Goal: Task Accomplishment & Management: Complete application form

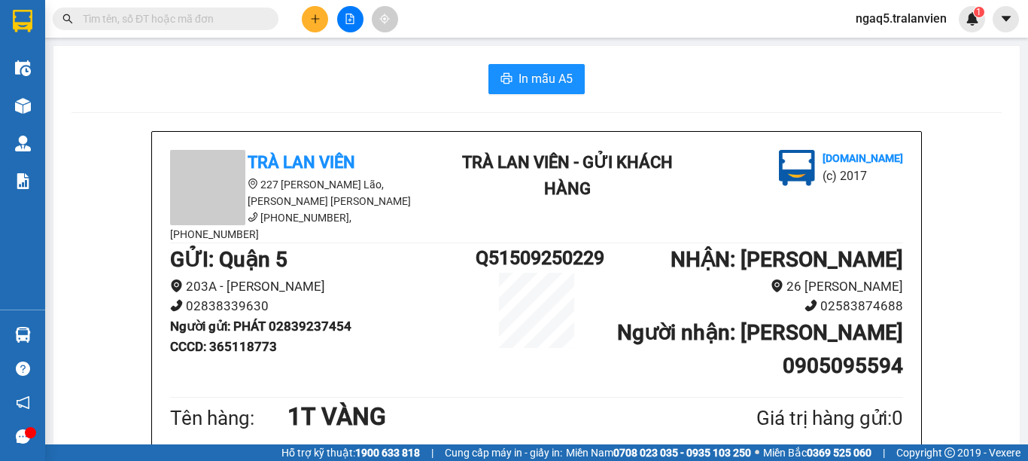
click at [111, 21] on input "text" at bounding box center [172, 19] width 178 height 17
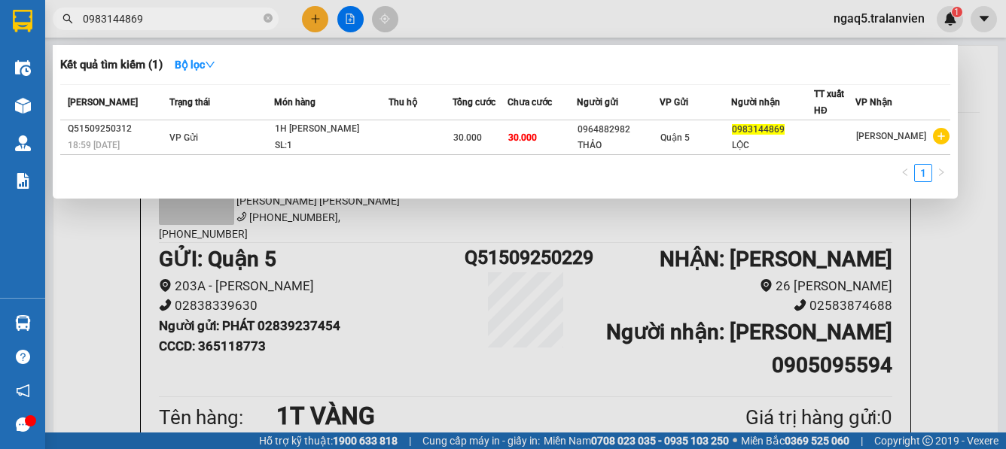
type input "0983144869"
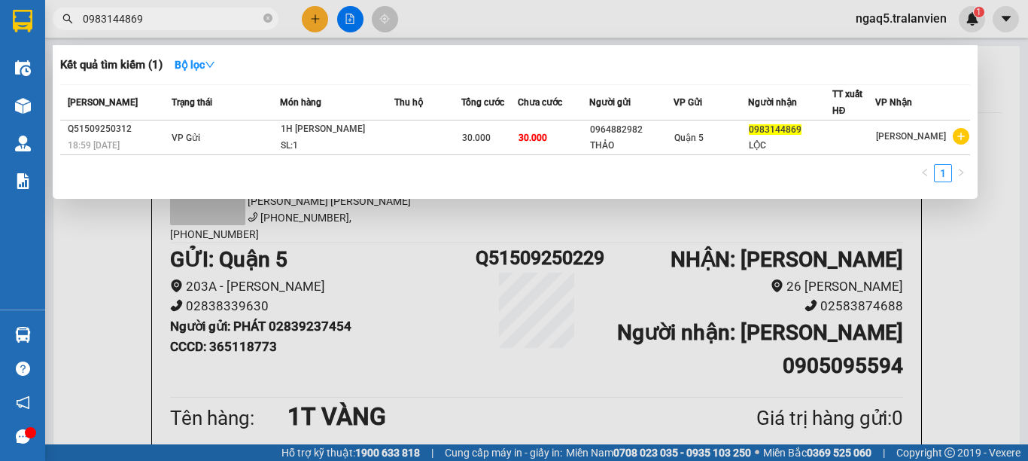
drag, startPoint x: 268, startPoint y: 17, endPoint x: 234, endPoint y: 20, distance: 34.0
click at [264, 17] on icon "close-circle" at bounding box center [267, 18] width 9 height 9
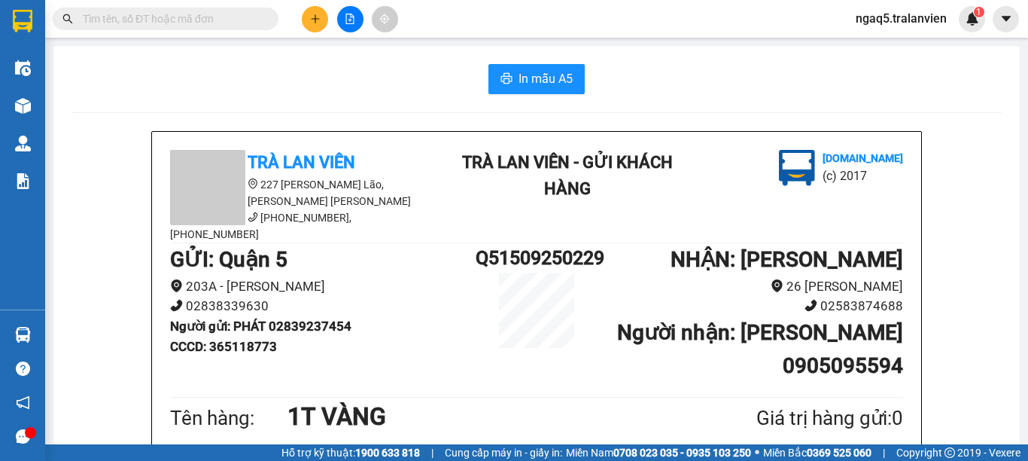
click at [233, 20] on input "text" at bounding box center [172, 19] width 178 height 17
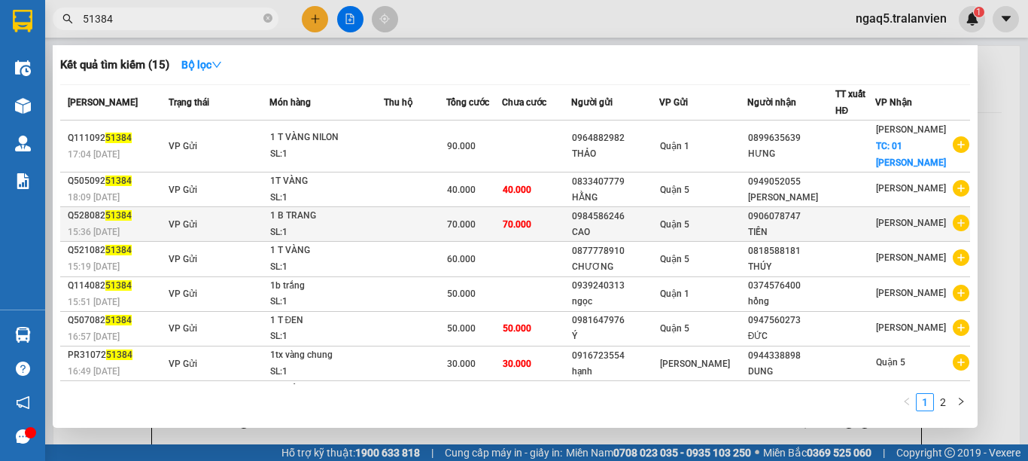
scroll to position [123, 0]
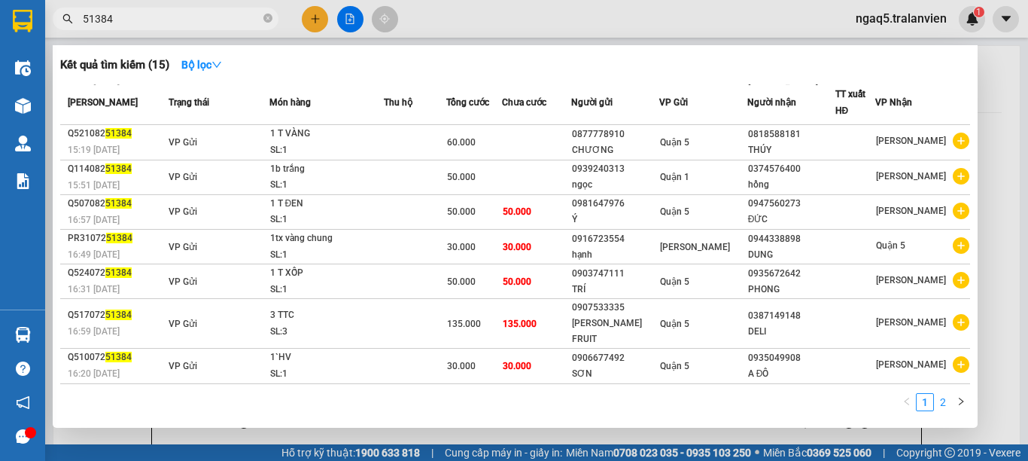
type input "51384"
click at [945, 400] on link "2" at bounding box center [943, 402] width 17 height 17
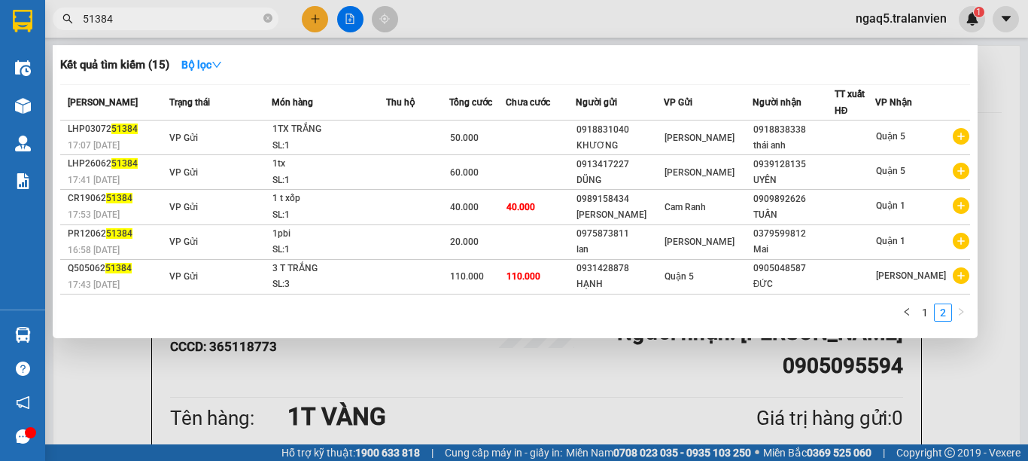
scroll to position [0, 0]
drag, startPoint x: 382, startPoint y: 204, endPoint x: 266, endPoint y: 18, distance: 219.1
click at [266, 18] on icon "close-circle" at bounding box center [267, 18] width 9 height 9
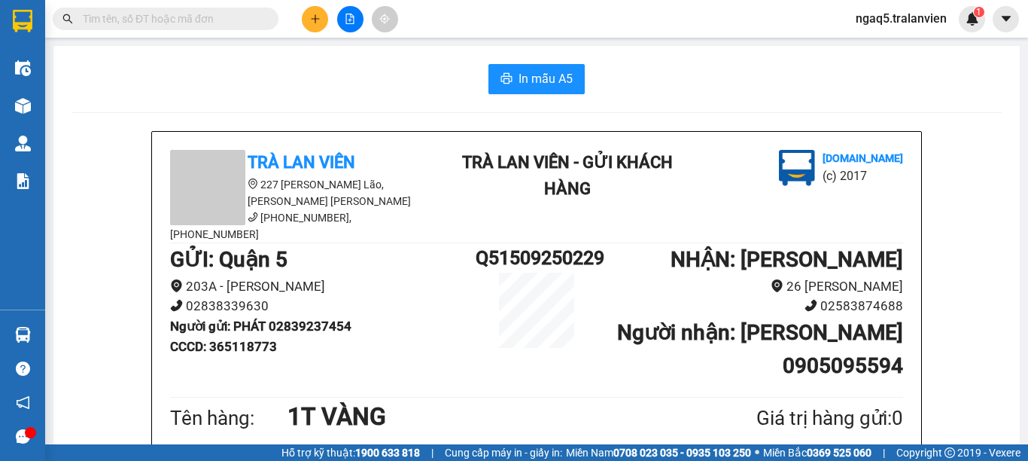
click at [243, 23] on input "text" at bounding box center [172, 19] width 178 height 17
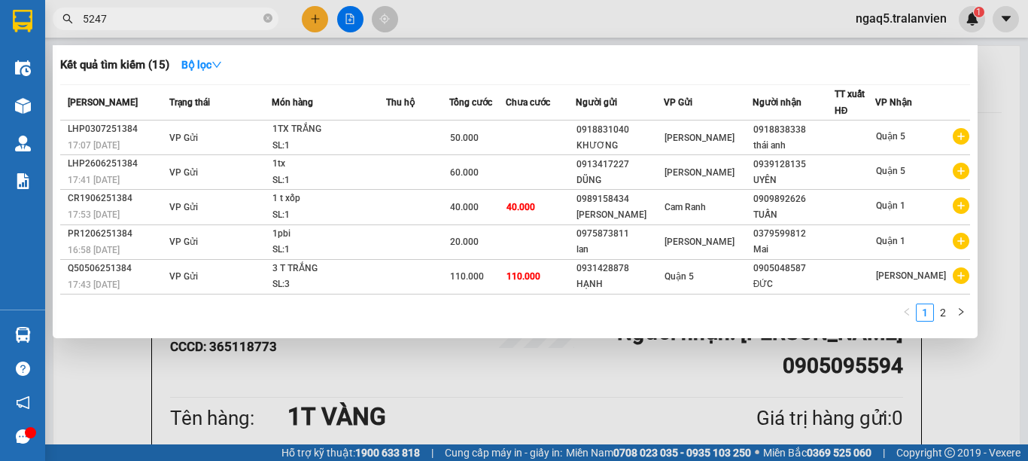
type input "52476"
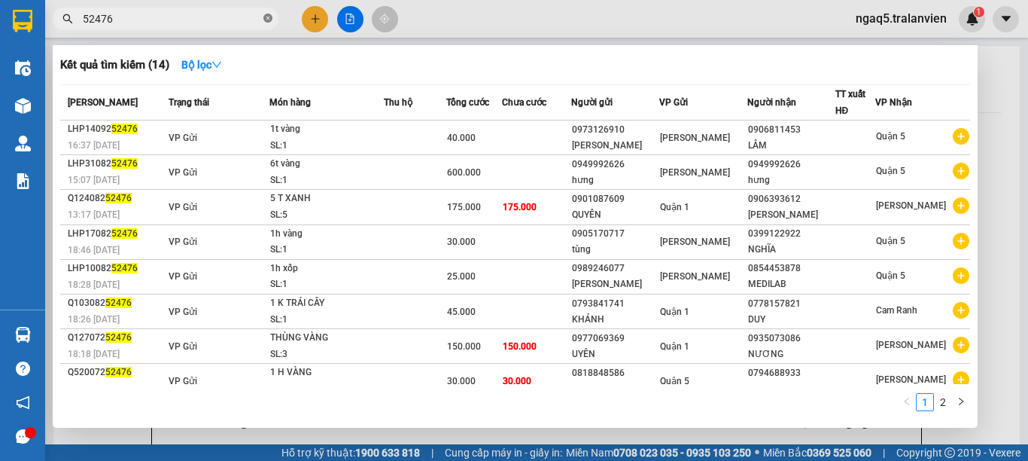
click at [265, 20] on icon "close-circle" at bounding box center [267, 18] width 9 height 9
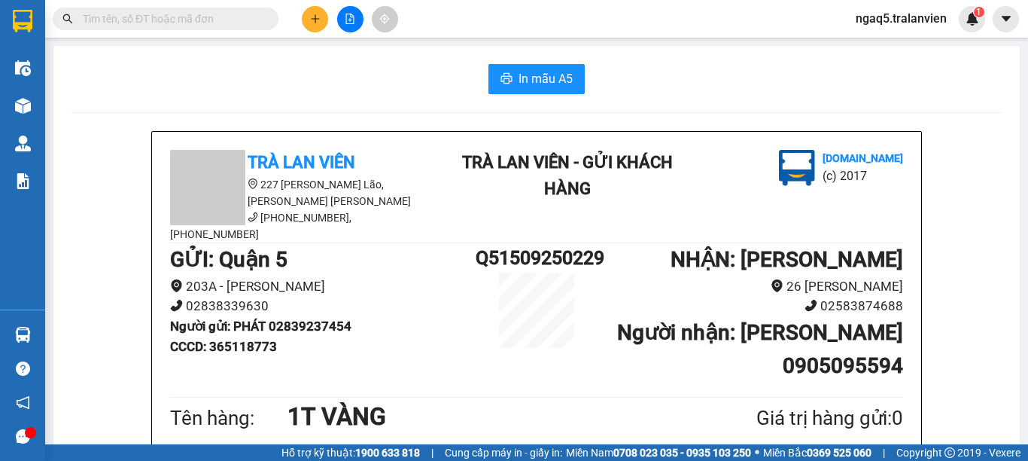
click at [244, 20] on input "text" at bounding box center [172, 19] width 178 height 17
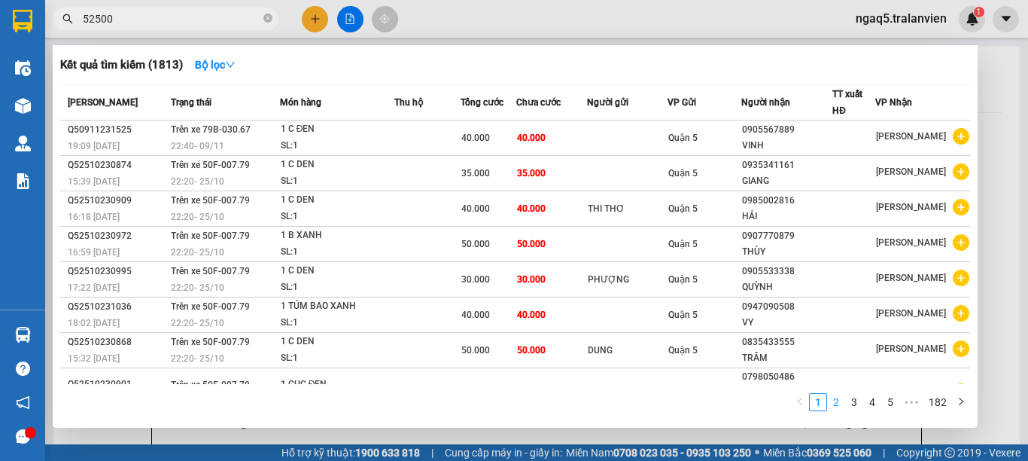
click at [836, 403] on link "2" at bounding box center [836, 402] width 17 height 17
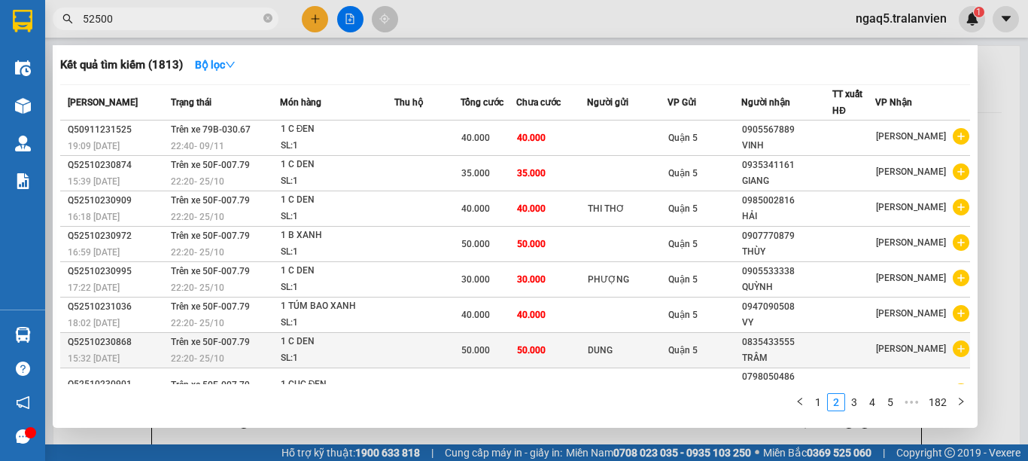
scroll to position [90, 0]
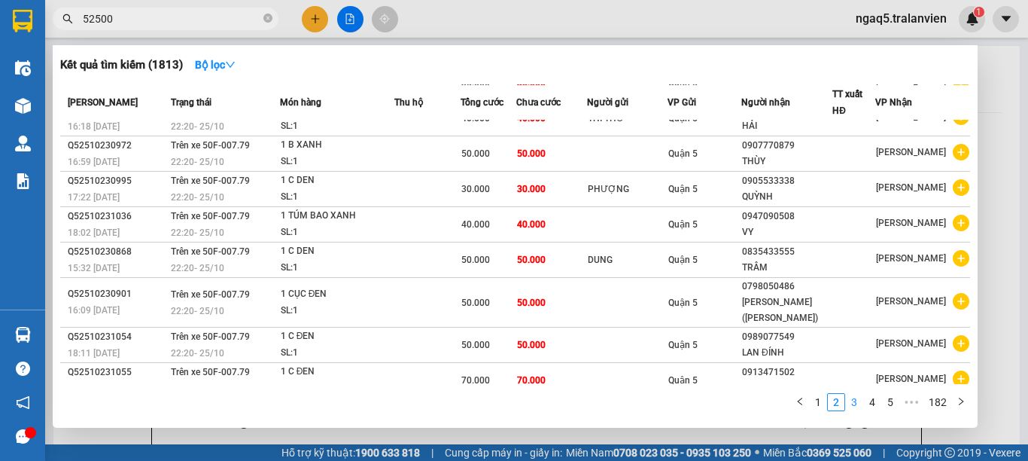
click at [860, 402] on link "3" at bounding box center [854, 402] width 17 height 17
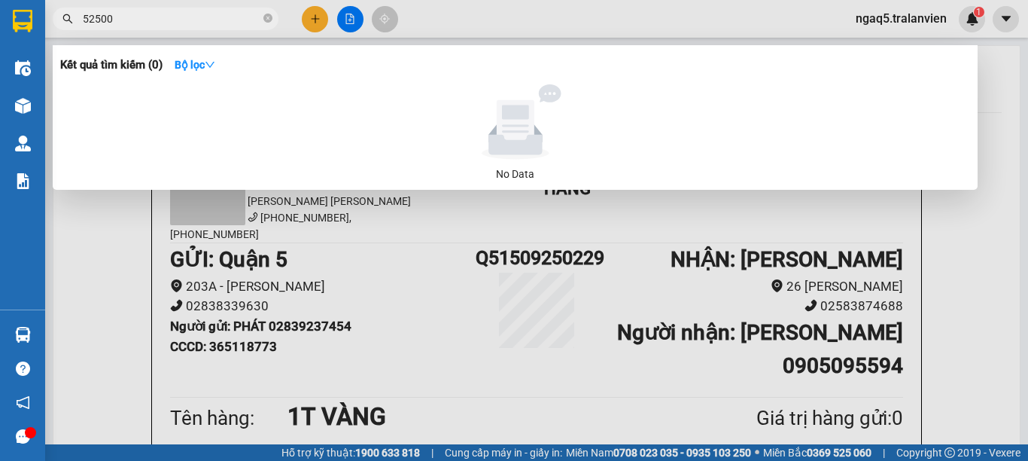
click at [221, 17] on input "52500" at bounding box center [172, 19] width 178 height 17
click at [160, 13] on input "52500" at bounding box center [172, 19] width 178 height 17
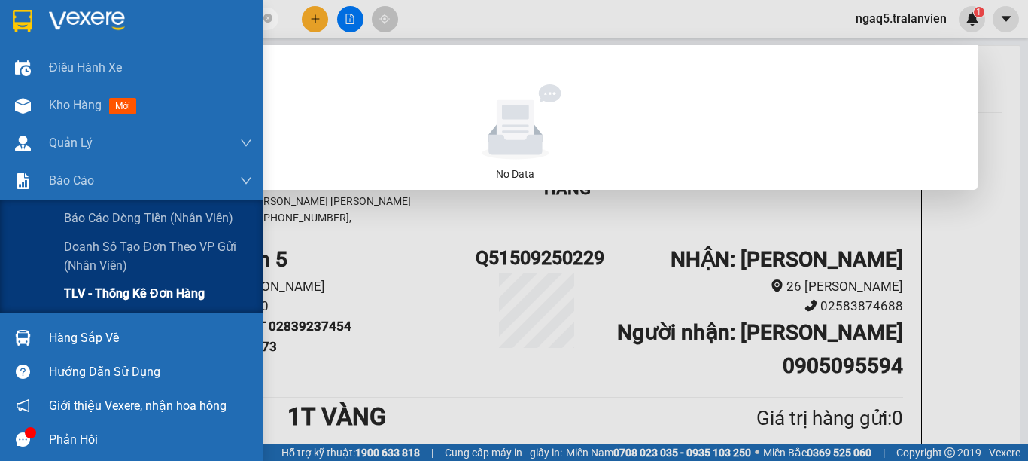
click at [101, 283] on div "TLV - Thống kê đơn hàng" at bounding box center [158, 294] width 188 height 38
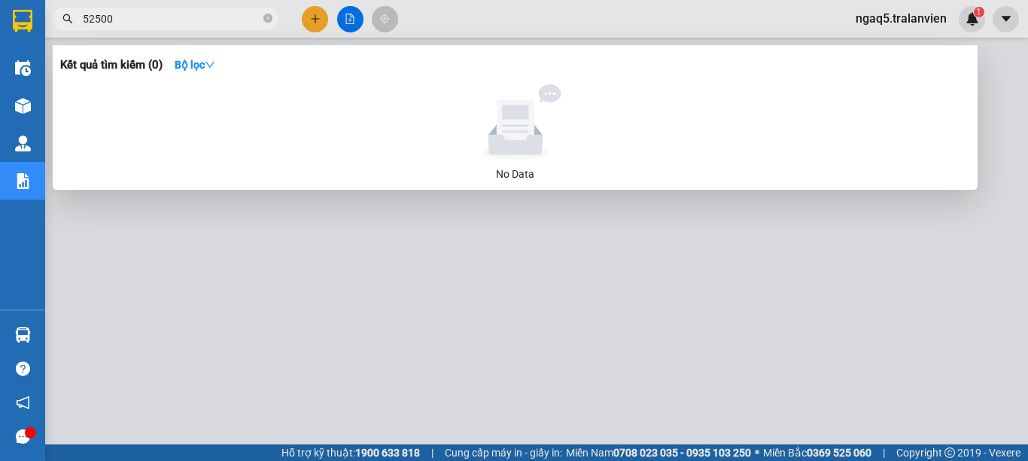
click at [839, 251] on div at bounding box center [514, 230] width 1028 height 461
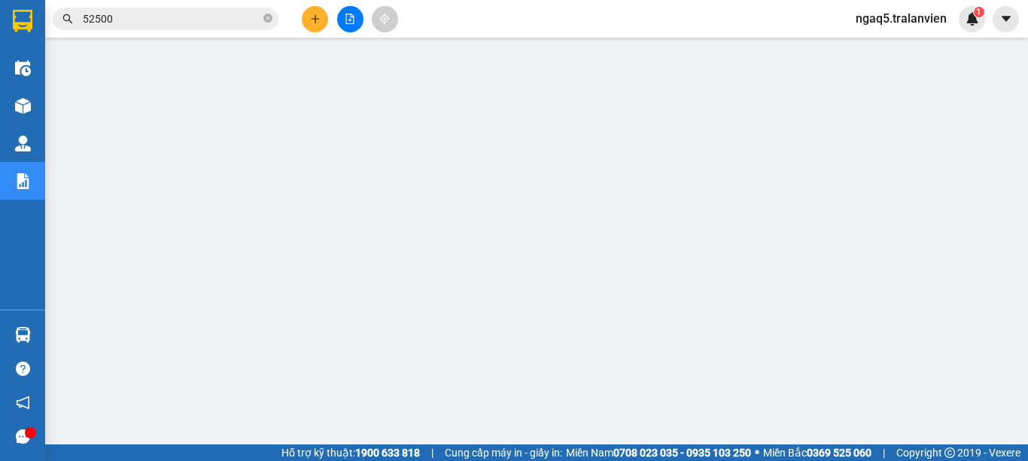
click at [154, 14] on input "52500" at bounding box center [172, 19] width 178 height 17
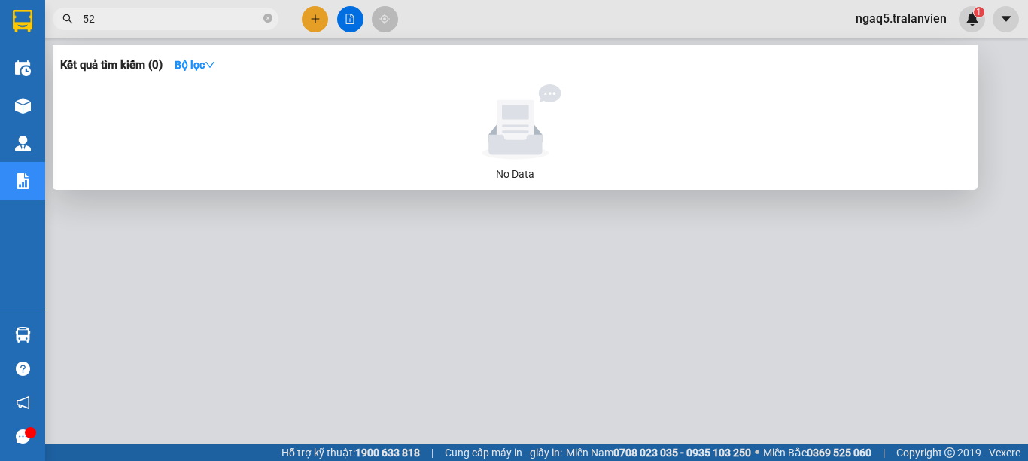
type input "5"
type input "52500"
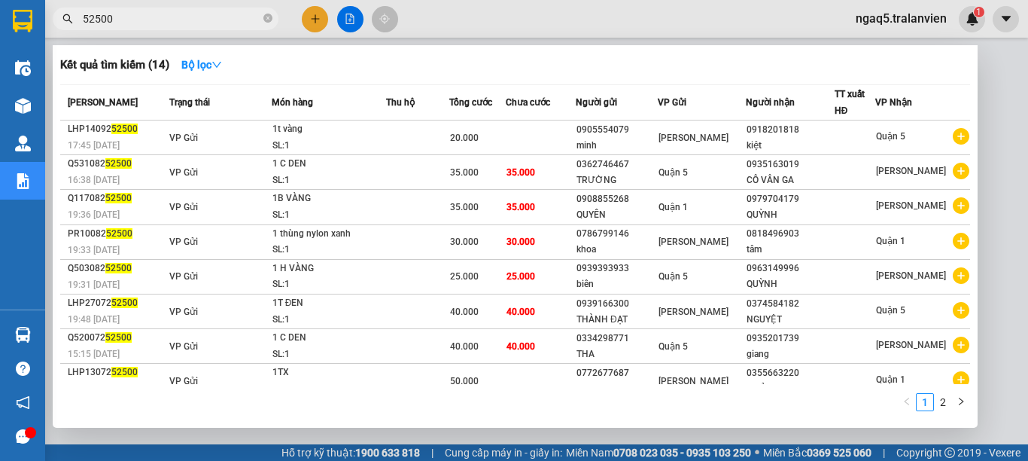
click at [314, 26] on div at bounding box center [514, 230] width 1028 height 461
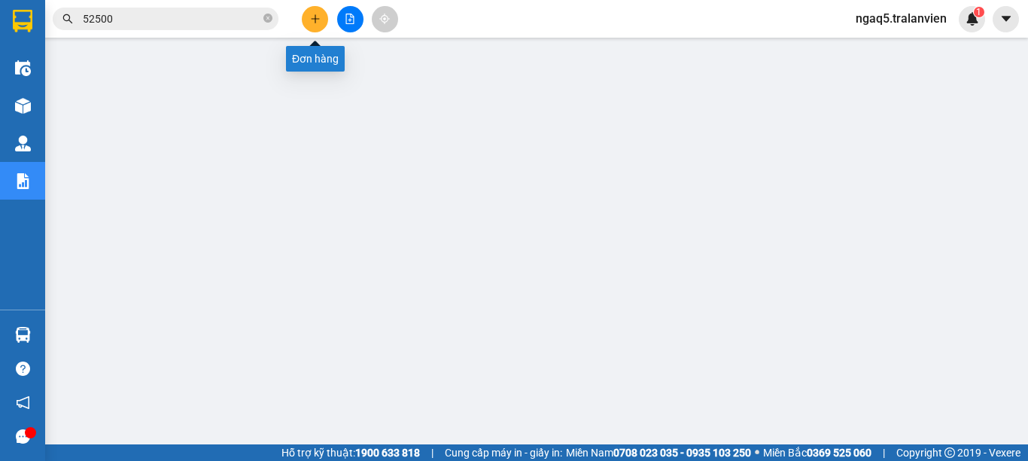
click at [312, 19] on icon "plus" at bounding box center [315, 18] width 8 height 1
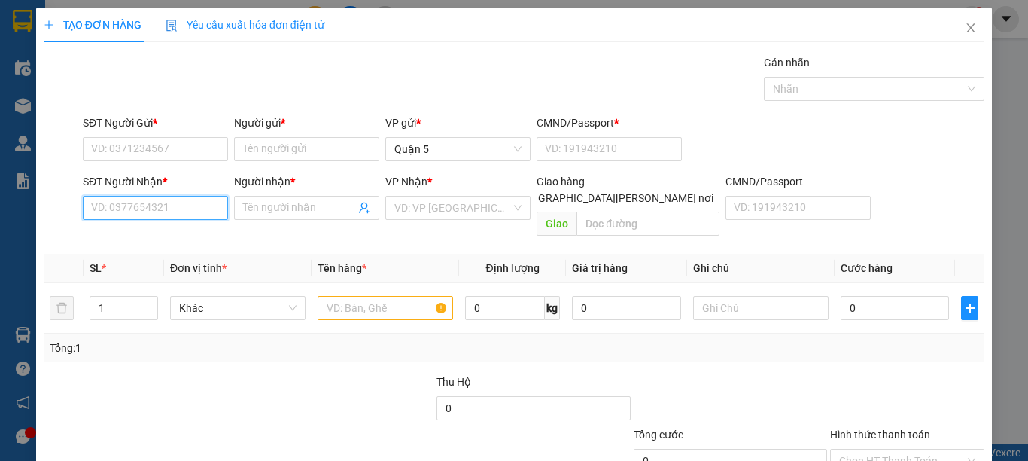
click at [129, 217] on input "SĐT Người Nhận *" at bounding box center [155, 208] width 145 height 24
type input "0344445002"
drag, startPoint x: 187, startPoint y: 244, endPoint x: 166, endPoint y: 228, distance: 27.0
click at [186, 243] on div "0344445002 - KHẢI" at bounding box center [153, 238] width 125 height 17
type input "KHẢI"
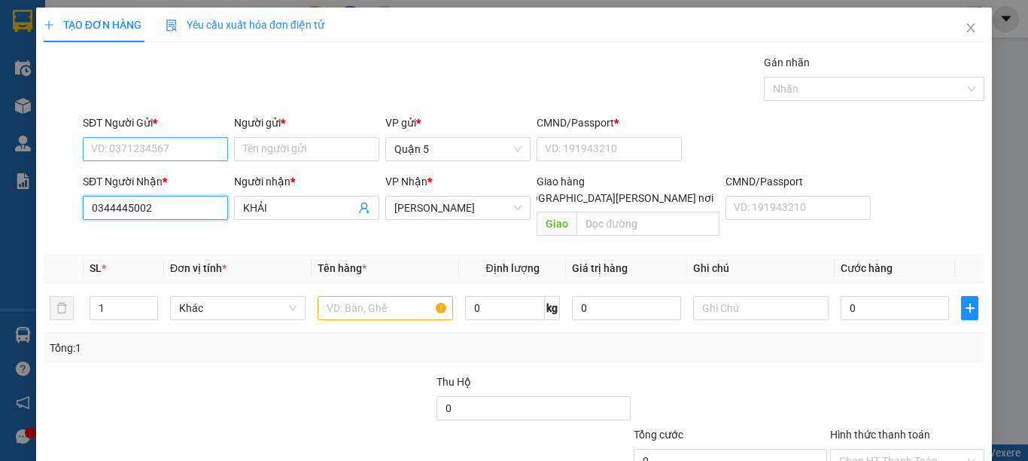
type input "0344445002"
click at [151, 154] on input "SĐT Người Gửi *" at bounding box center [155, 149] width 145 height 24
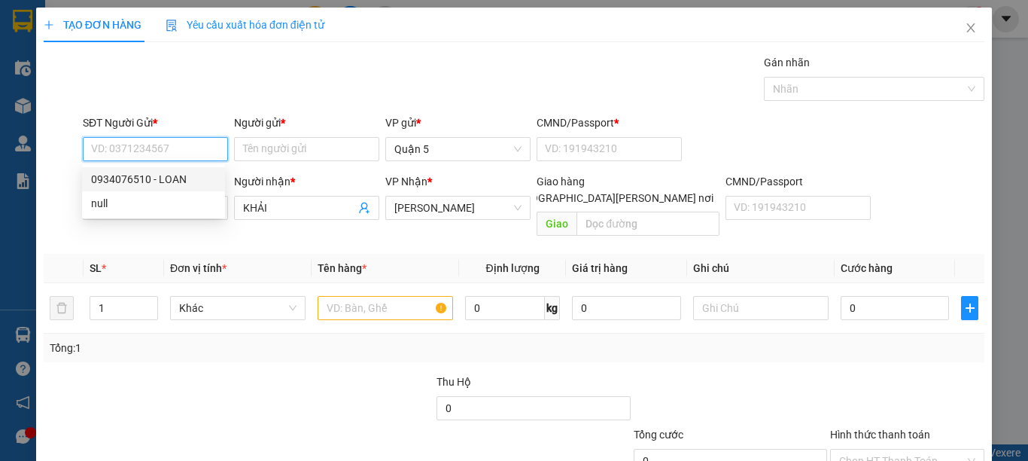
click at [172, 175] on div "0934076510 - LOAN" at bounding box center [153, 179] width 125 height 17
type input "0934076510"
type input "LOAN"
type input "1"
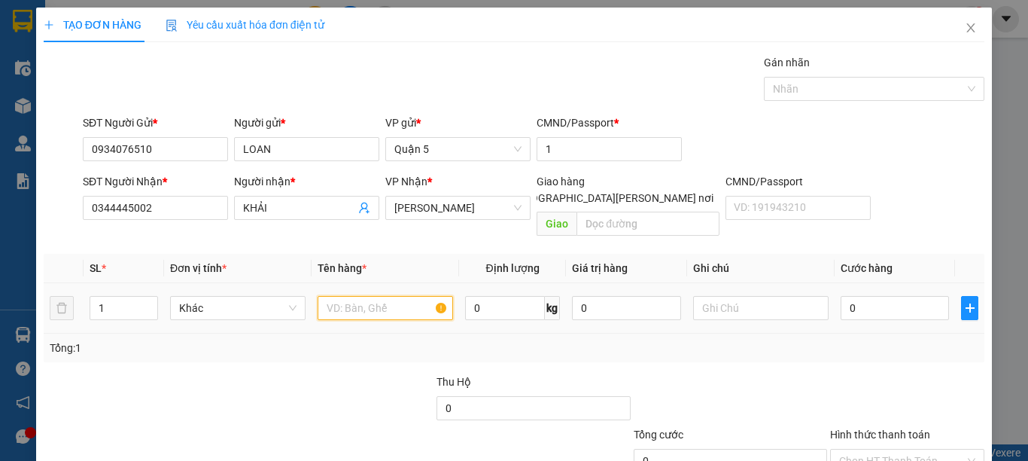
click at [373, 296] on input "text" at bounding box center [385, 308] width 135 height 24
type input "1 T VÀNG"
click at [876, 296] on input "0" at bounding box center [895, 308] width 108 height 24
type input "40"
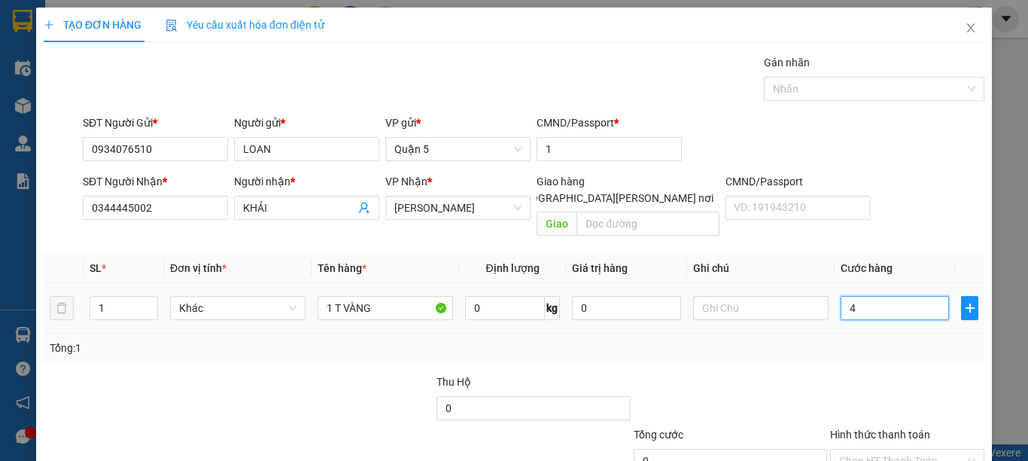
type input "40"
type input "40.000"
click at [877, 258] on th "Cước hàng" at bounding box center [895, 268] width 120 height 29
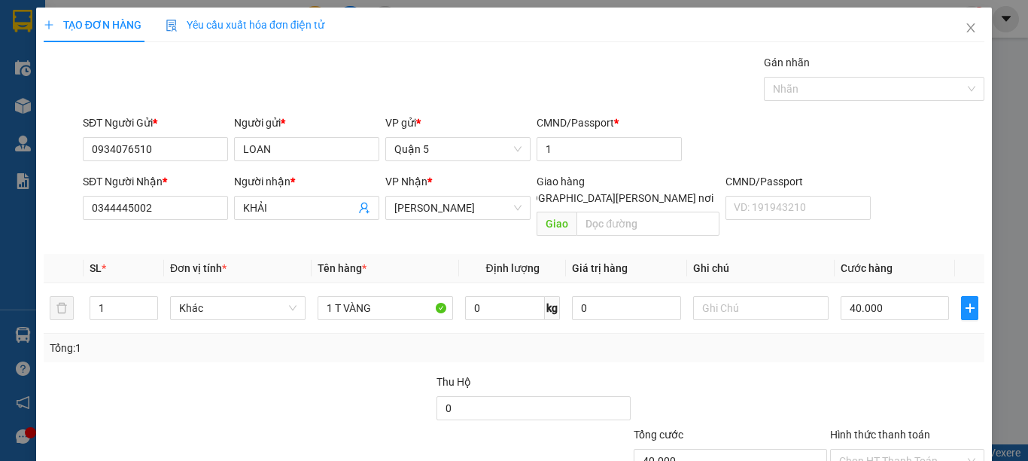
scroll to position [96, 0]
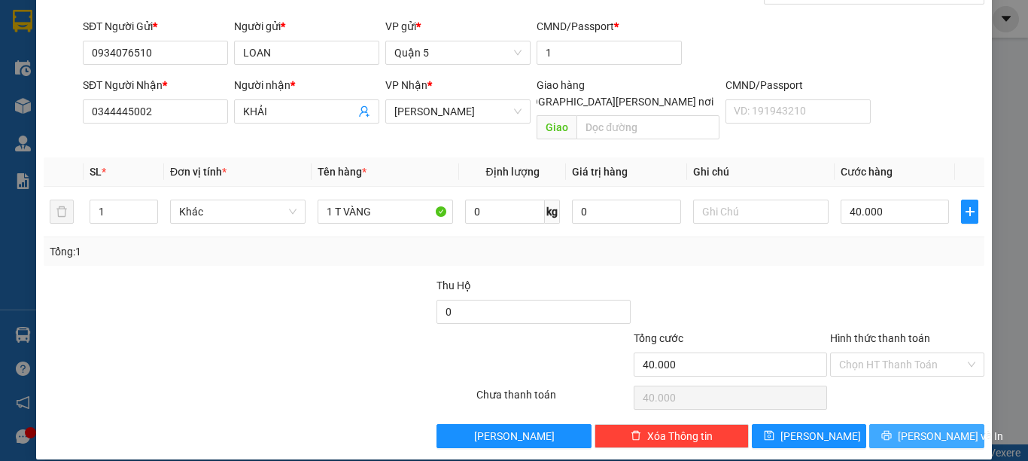
drag, startPoint x: 934, startPoint y: 424, endPoint x: 928, endPoint y: 417, distance: 9.1
click at [931, 428] on span "[PERSON_NAME] và In" at bounding box center [950, 436] width 105 height 17
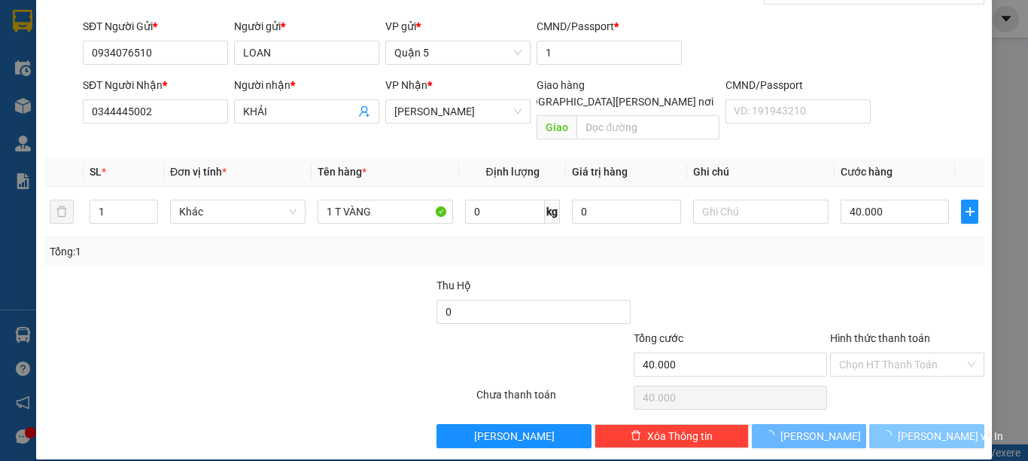
click at [908, 428] on span "[PERSON_NAME] và In" at bounding box center [950, 436] width 105 height 17
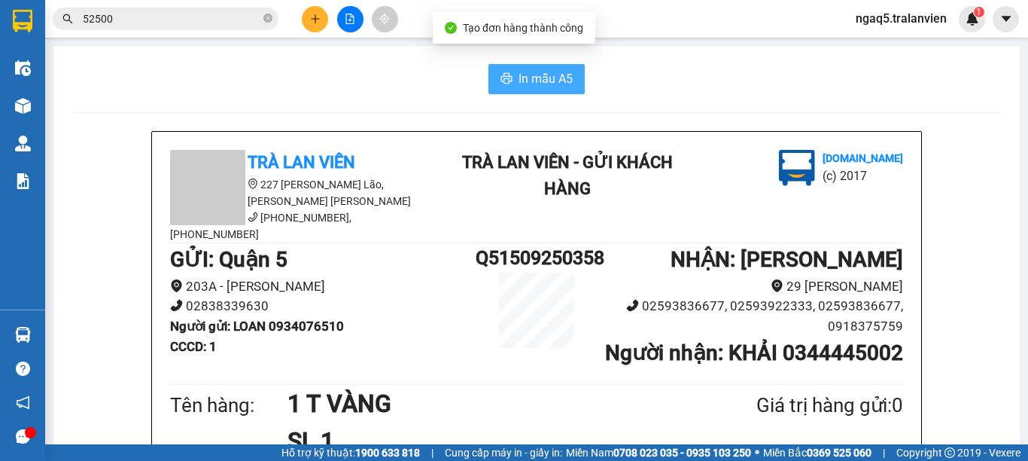
click at [540, 84] on span "In mẫu A5" at bounding box center [546, 78] width 54 height 19
